Goal: Information Seeking & Learning: Find specific page/section

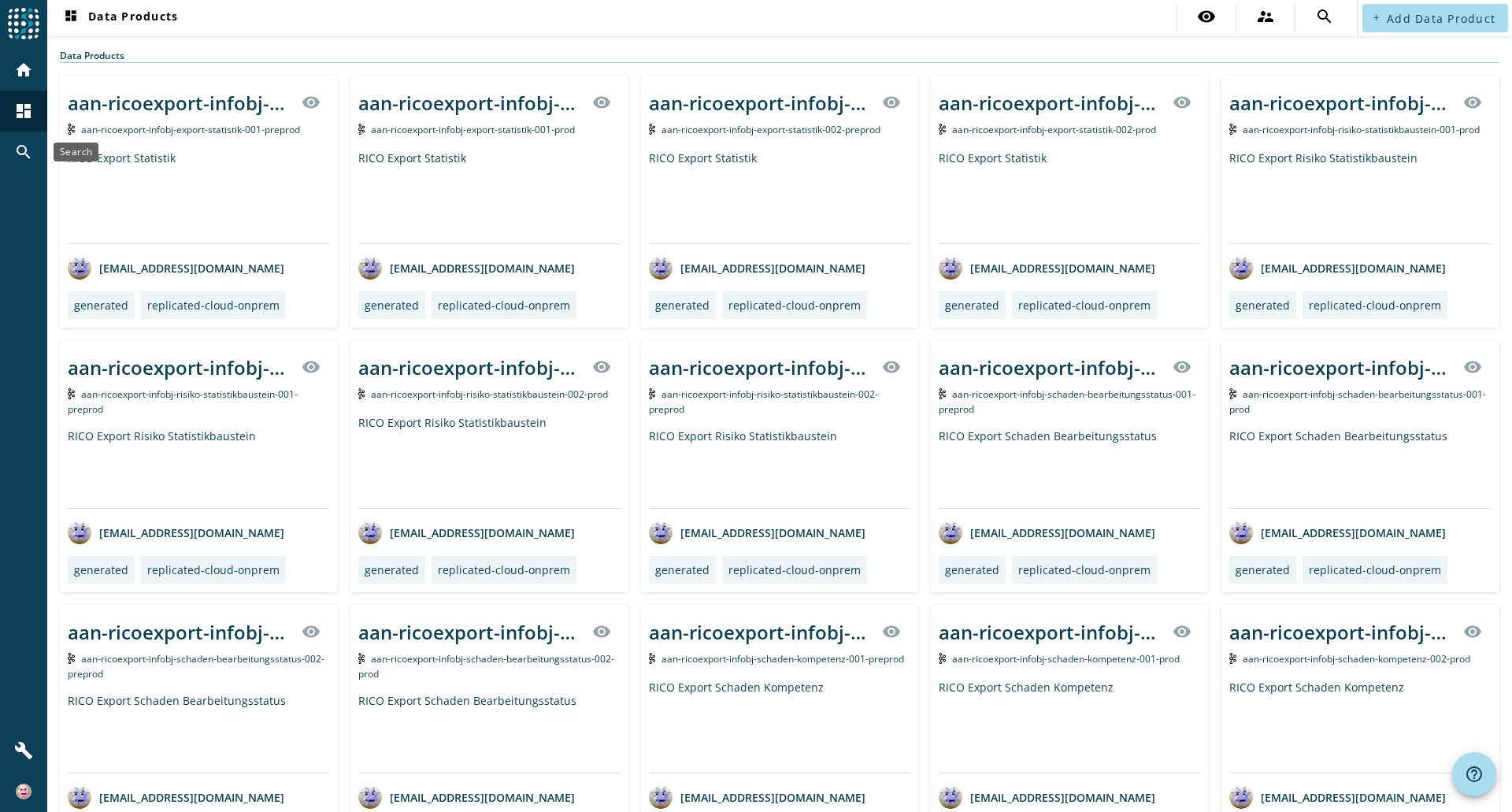
click at [22, 144] on mat-icon "search" at bounding box center [23, 152] width 19 height 19
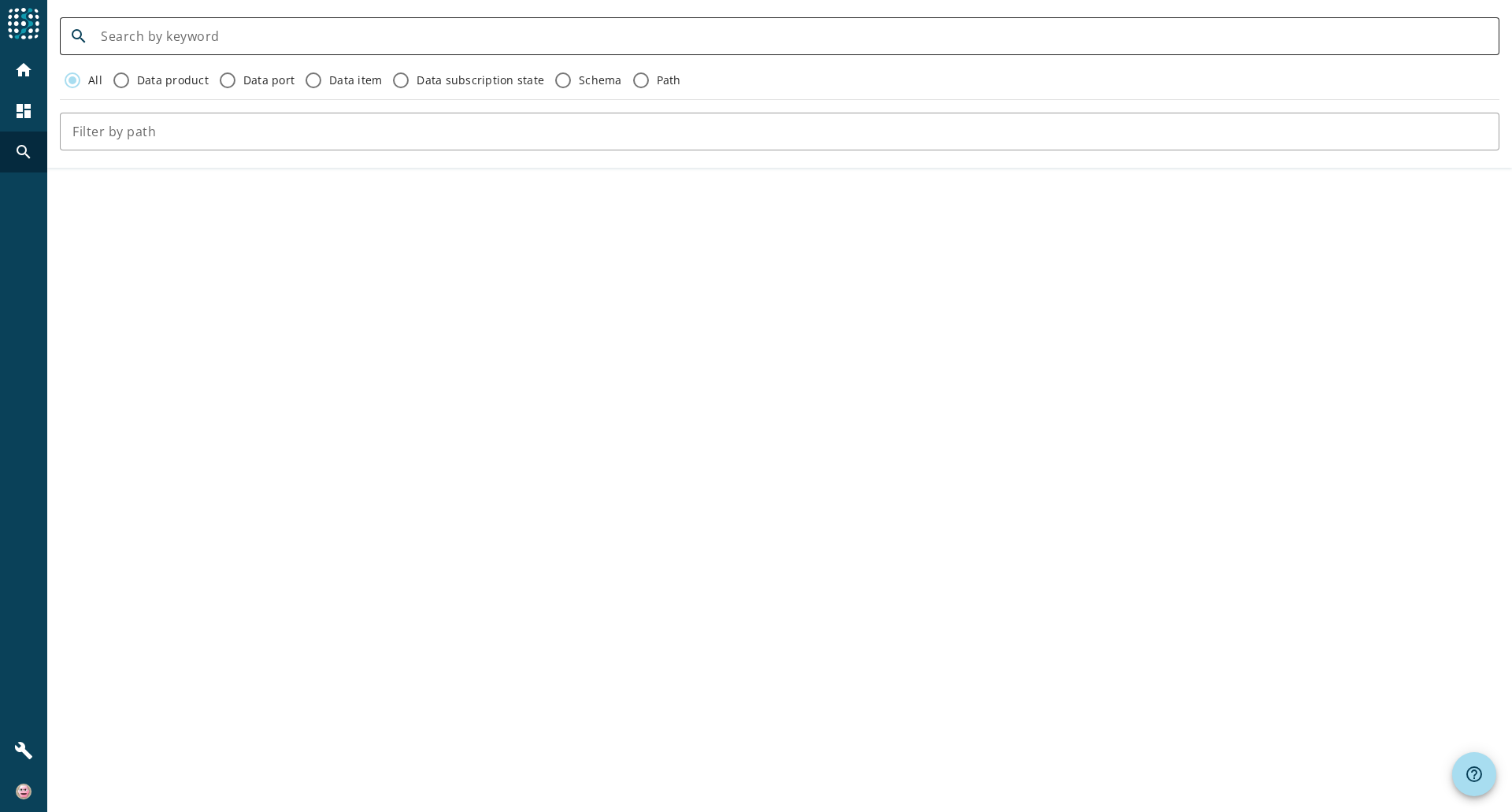
click at [191, 31] on input at bounding box center [794, 36] width 1386 height 19
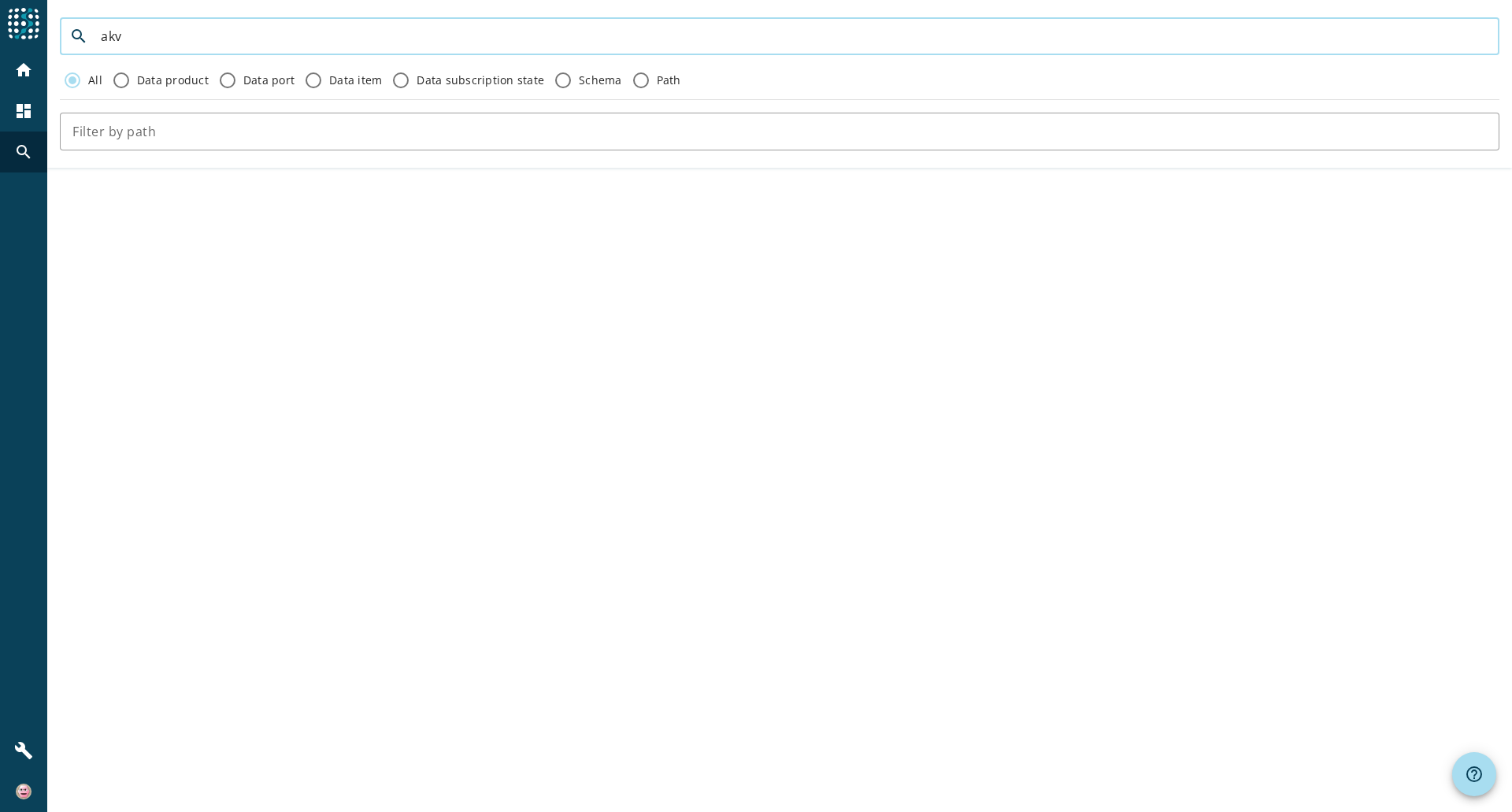
type input "akv"
click at [140, 82] on label "Data product" at bounding box center [171, 80] width 75 height 16
click at [134, 82] on input "Data product" at bounding box center [121, 80] width 25 height 25
radio input "true"
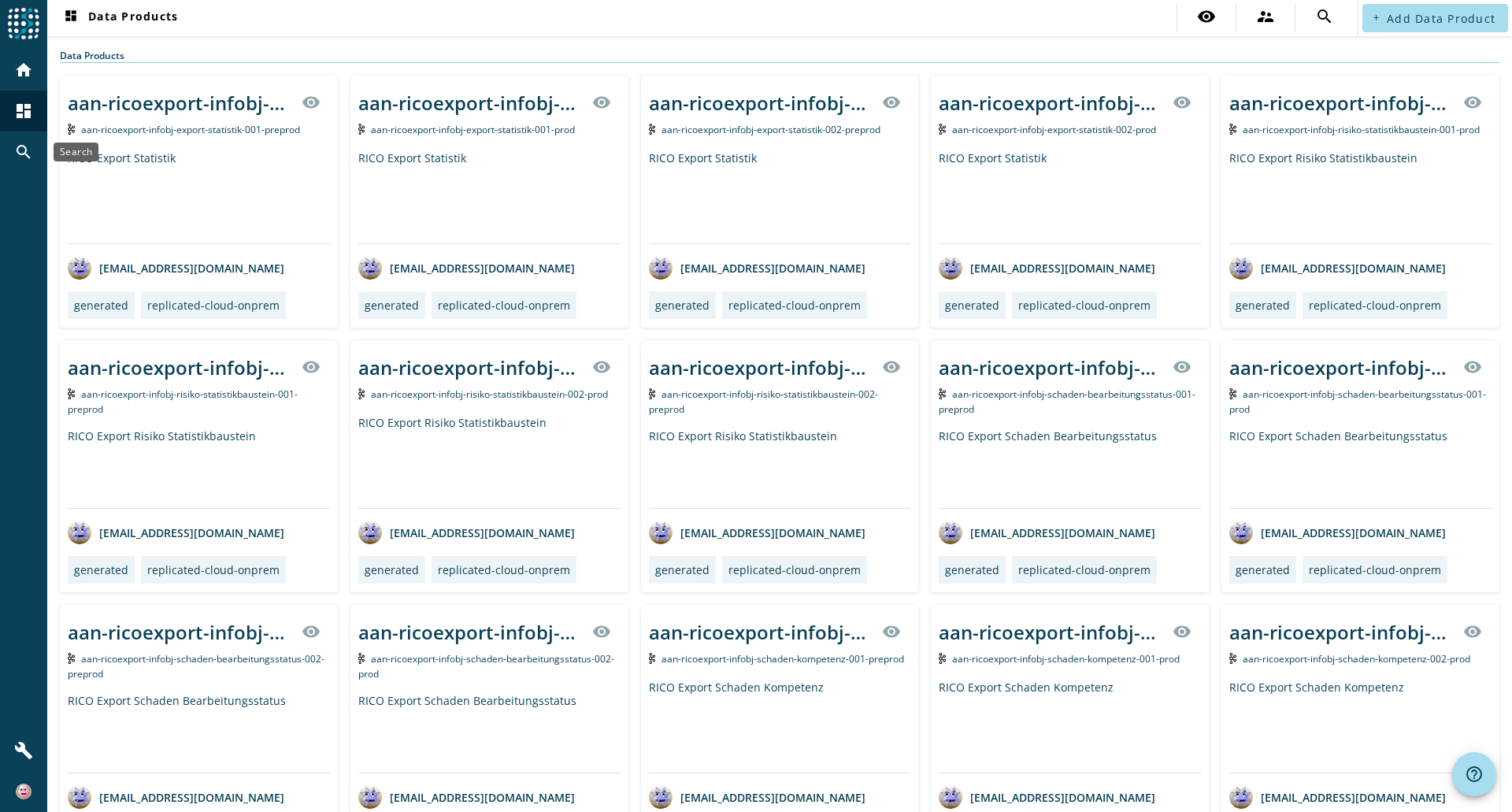
click at [11, 143] on div "search" at bounding box center [23, 152] width 41 height 41
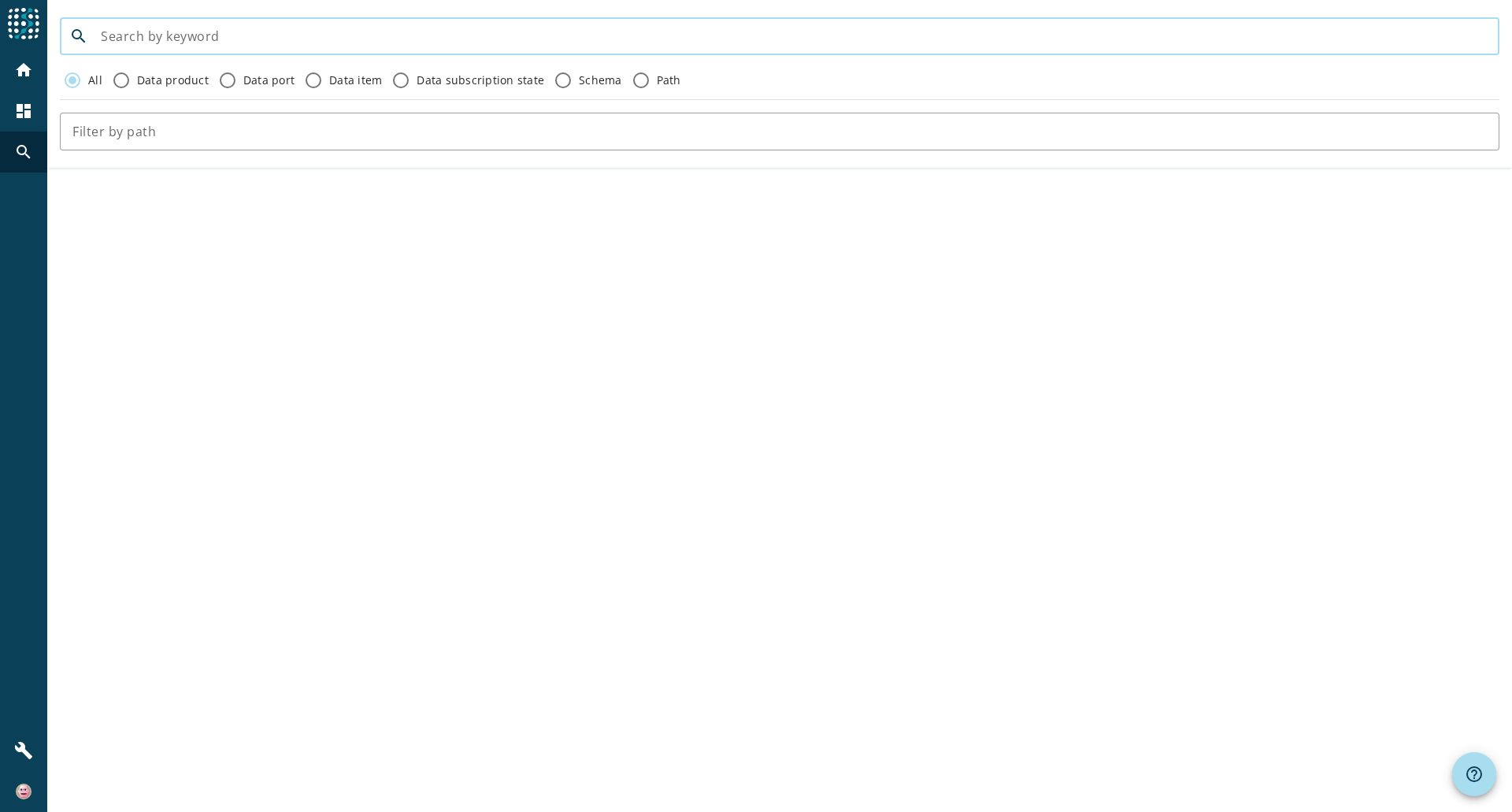
click at [363, 39] on input at bounding box center [794, 36] width 1386 height 19
